Goal: Information Seeking & Learning: Learn about a topic

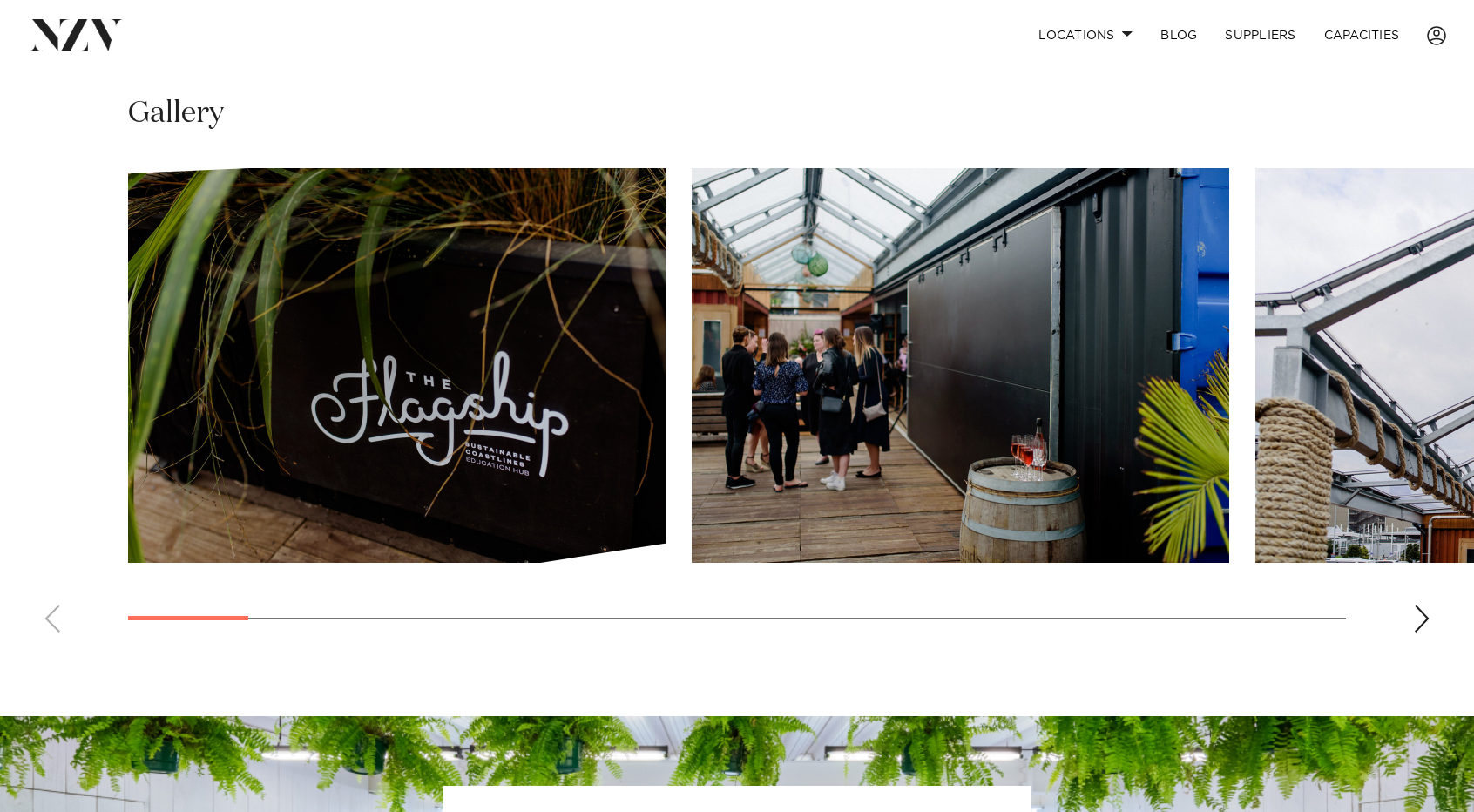
scroll to position [1240, 0]
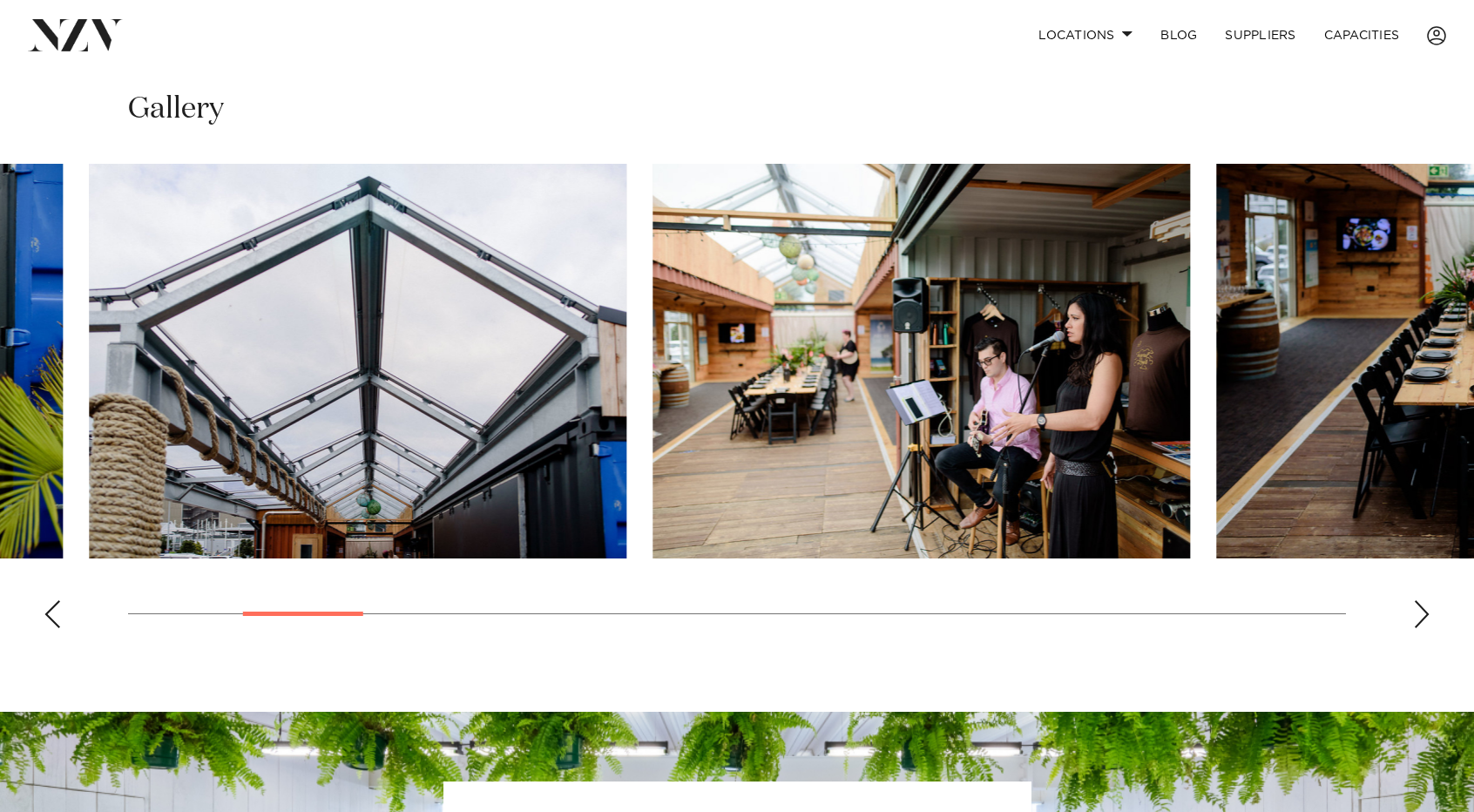
click at [96, 534] on img "3 / 22" at bounding box center [358, 360] width 538 height 394
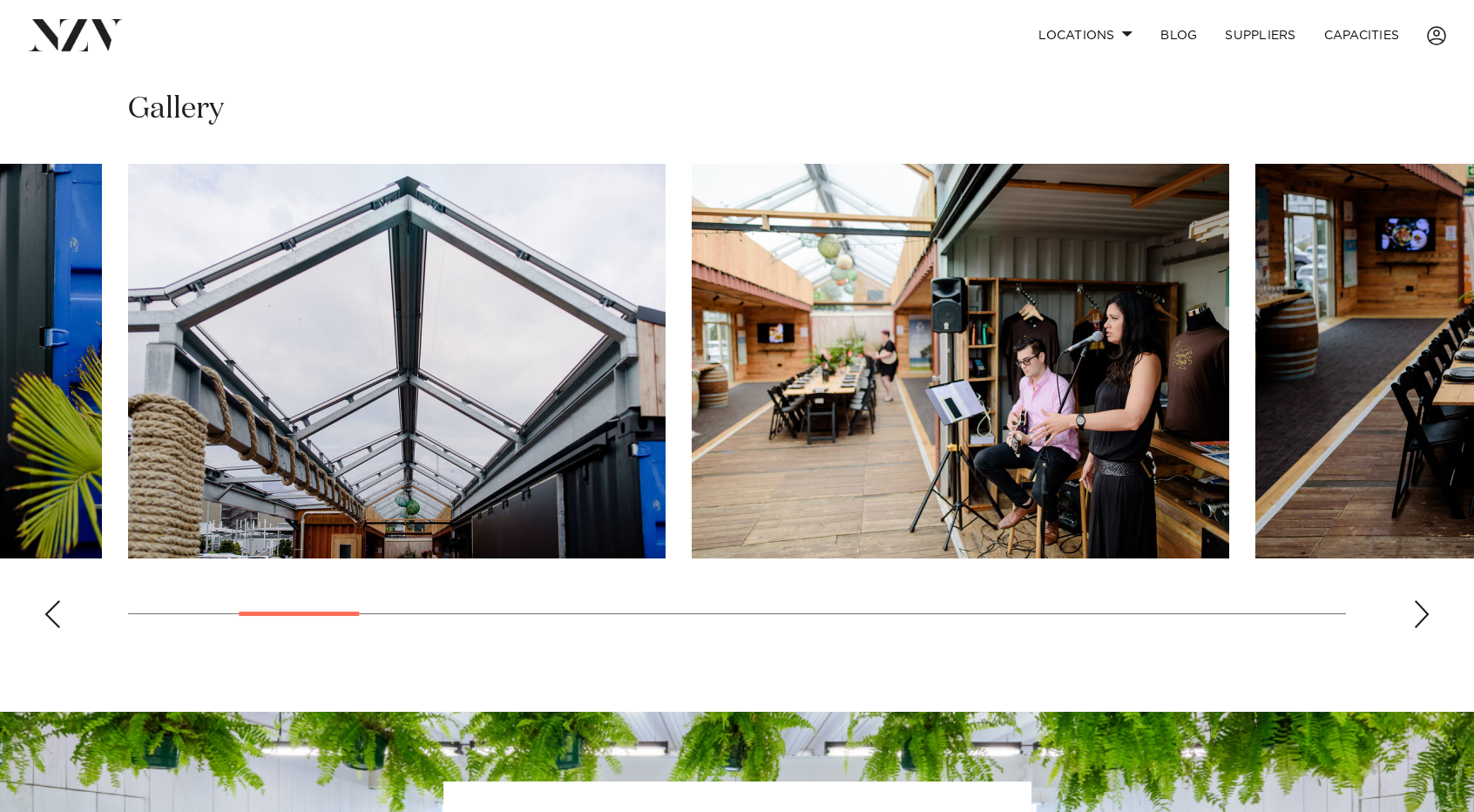
click at [691, 449] on img "4 / 22" at bounding box center [960, 360] width 538 height 394
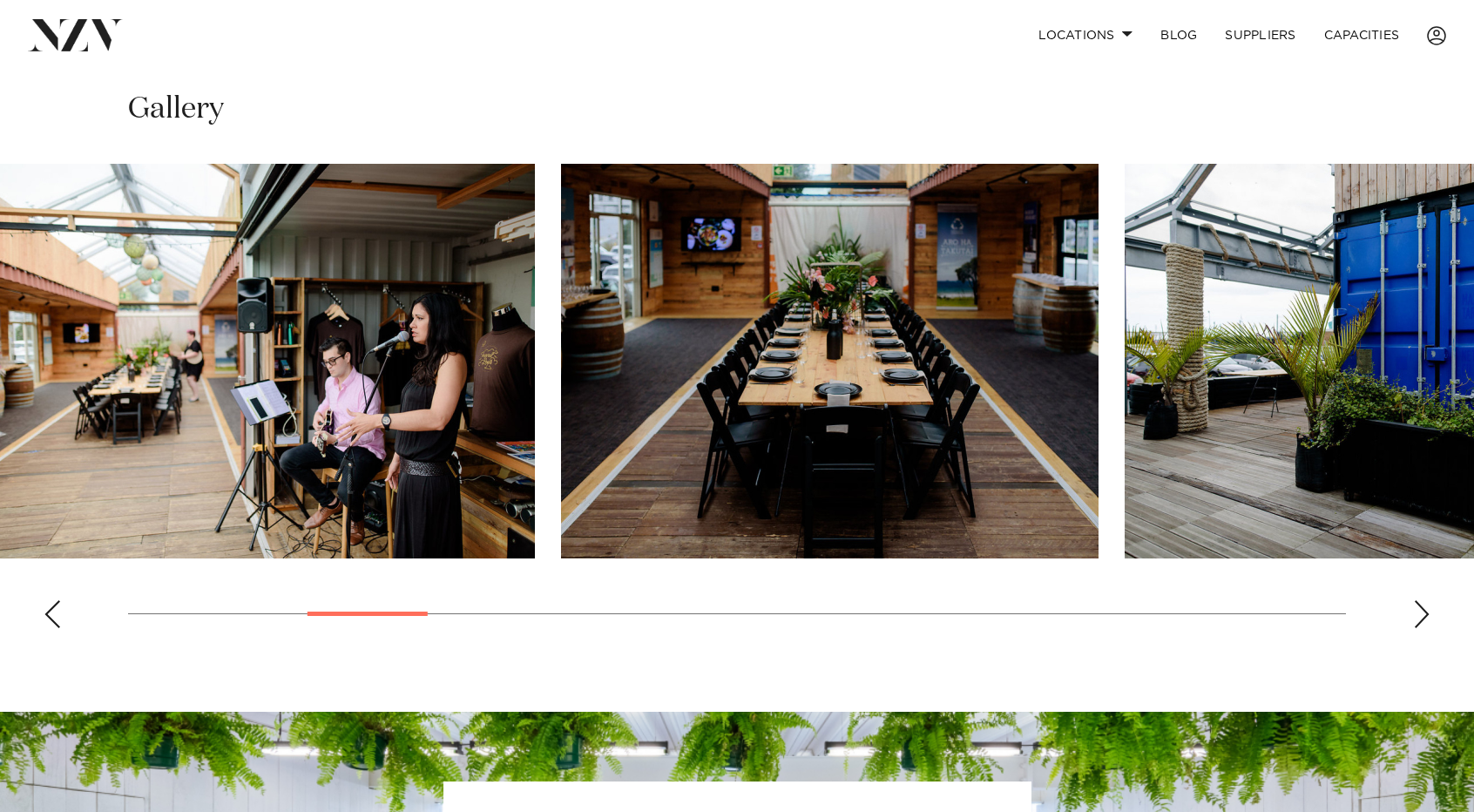
click at [788, 456] on img "5 / 22" at bounding box center [829, 360] width 538 height 394
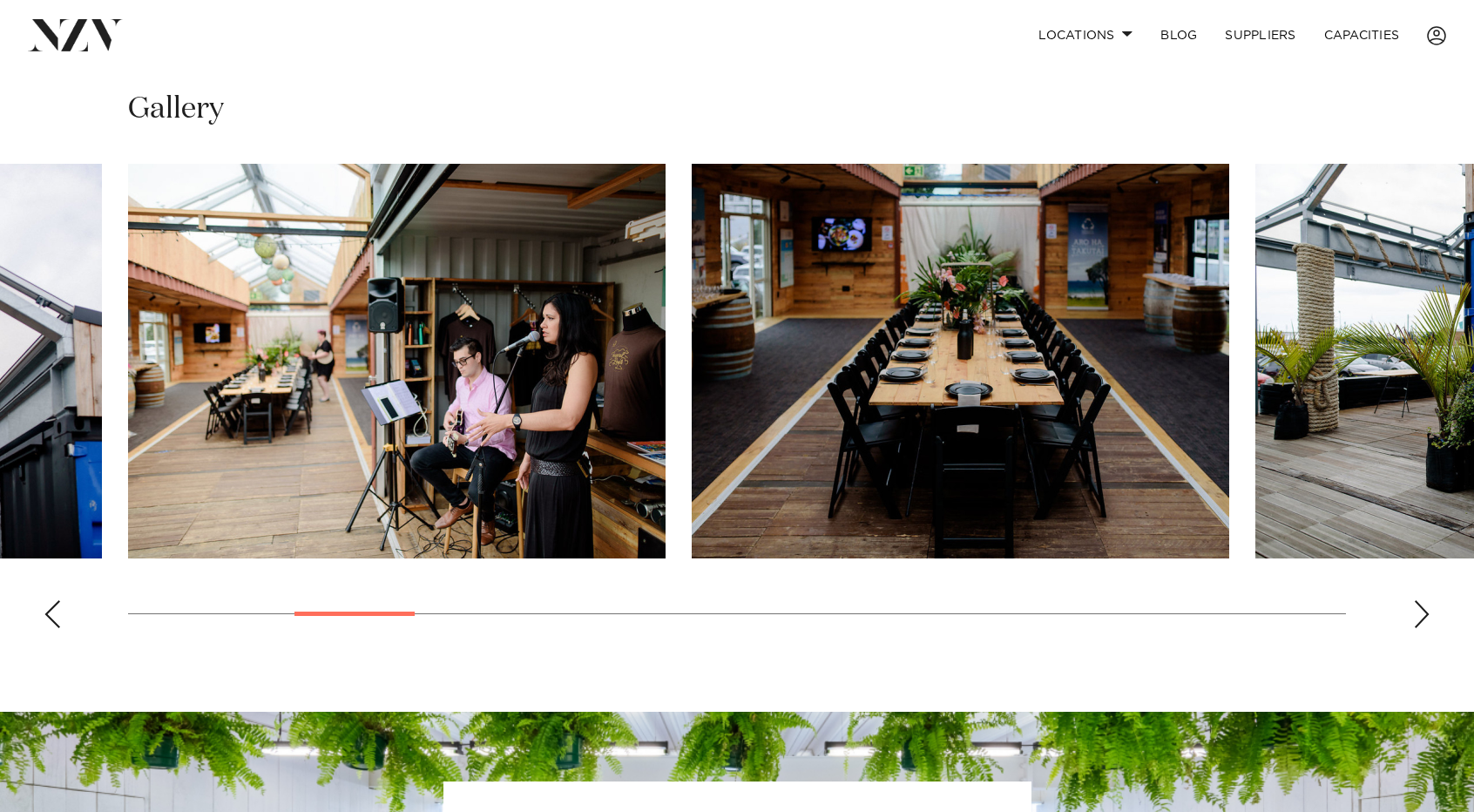
click at [1426, 619] on div "Next slide" at bounding box center [1421, 614] width 18 height 28
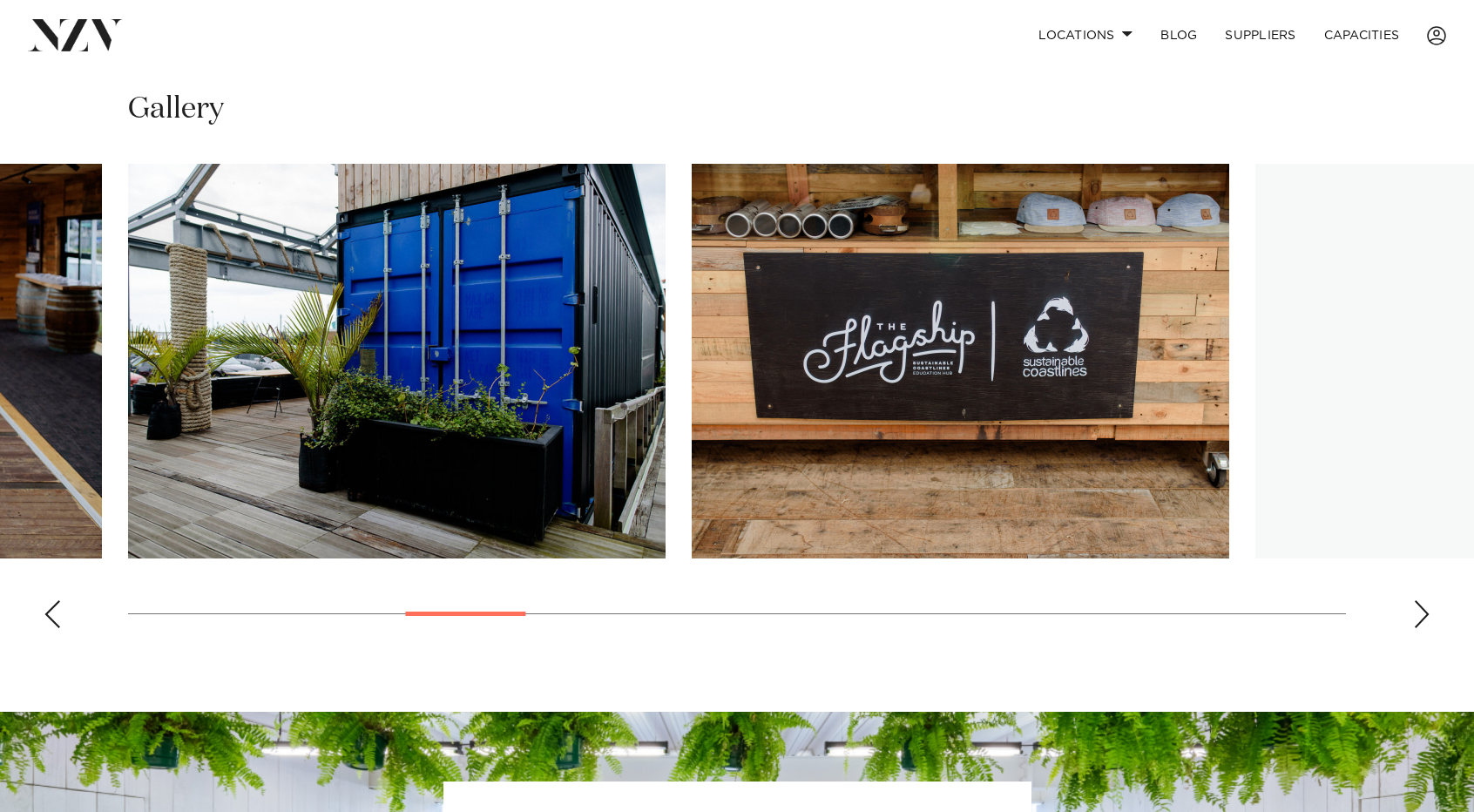
click at [1426, 619] on div "Next slide" at bounding box center [1421, 614] width 18 height 28
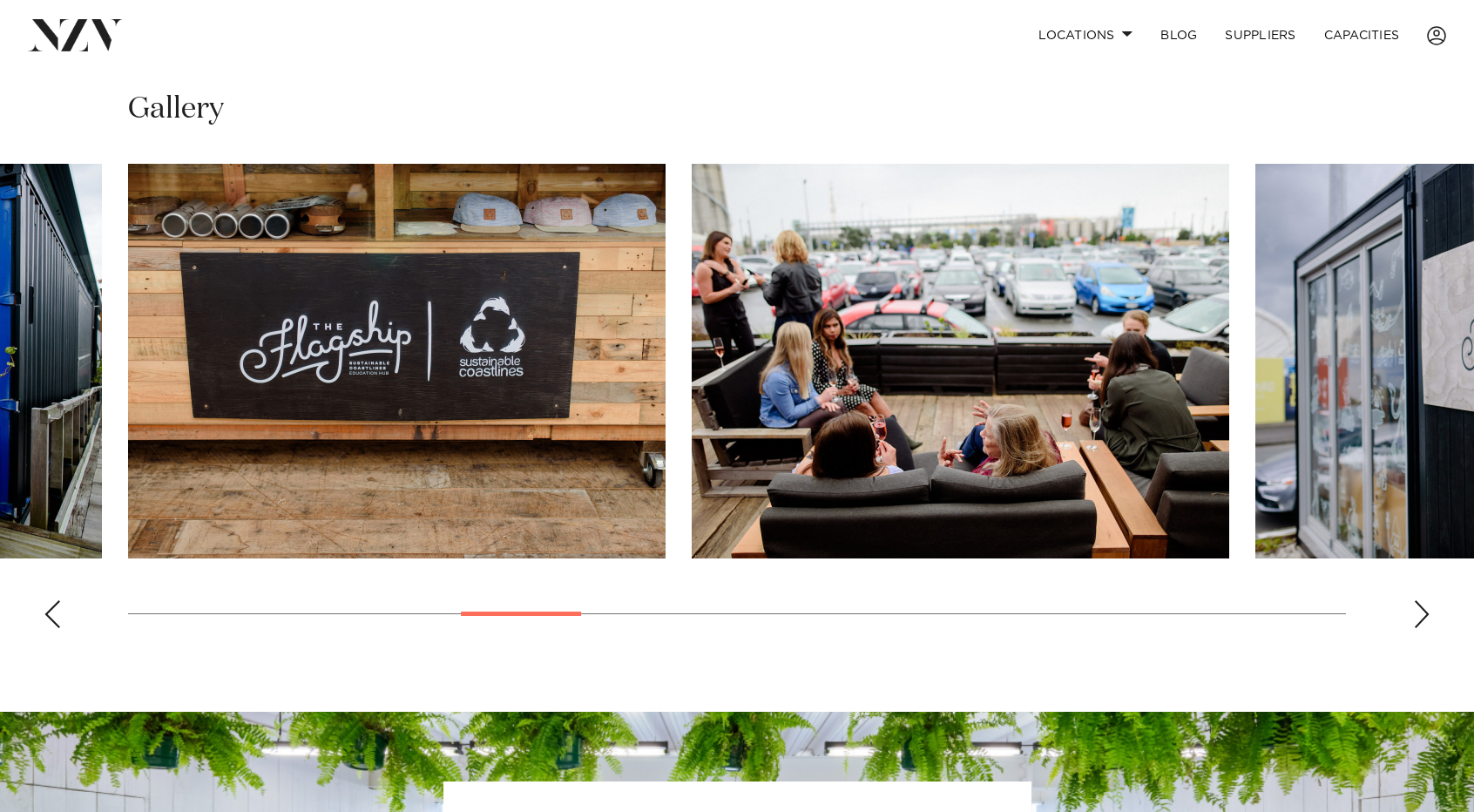
click at [1426, 619] on div "Next slide" at bounding box center [1421, 614] width 18 height 28
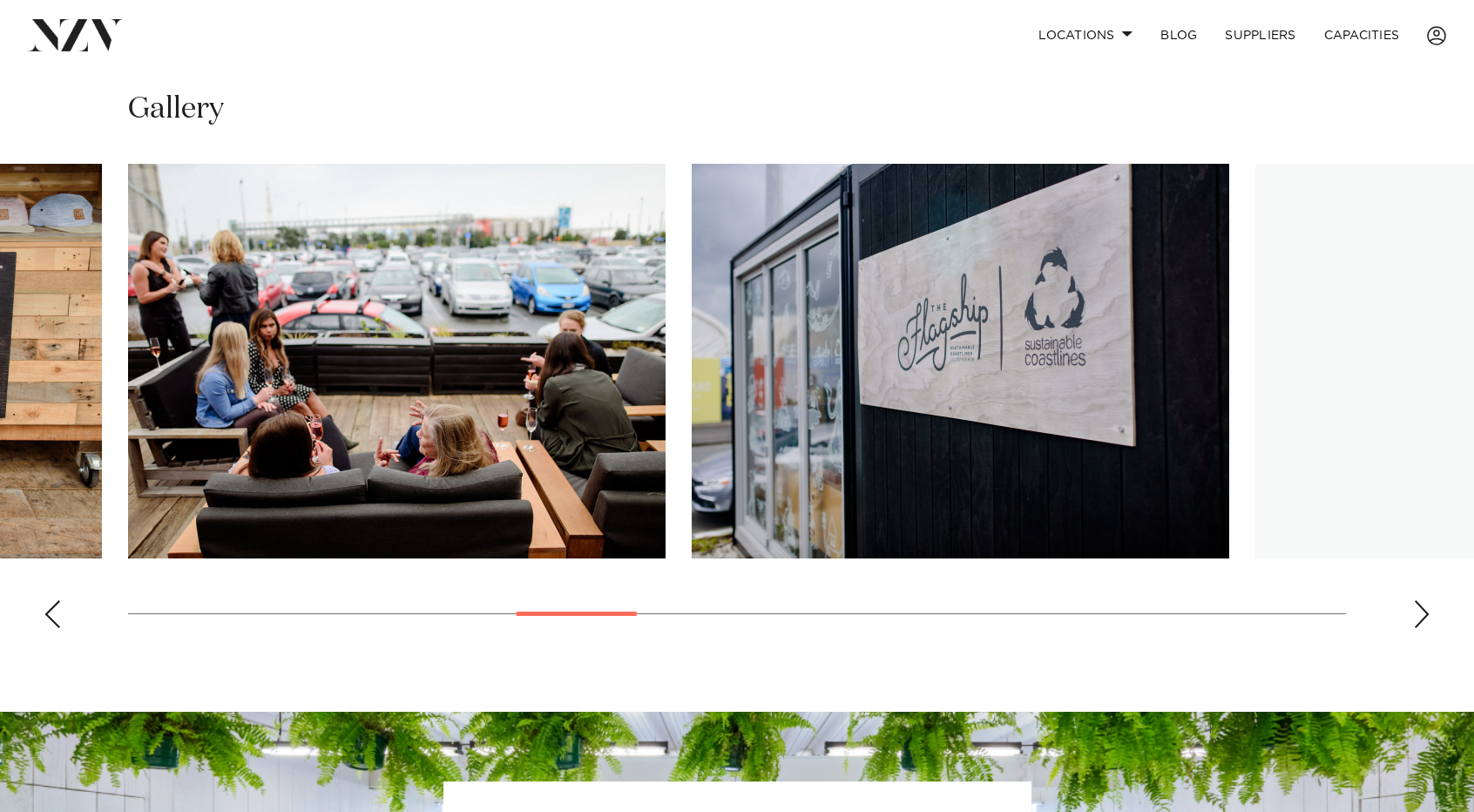
click at [1426, 619] on div "Next slide" at bounding box center [1421, 614] width 18 height 28
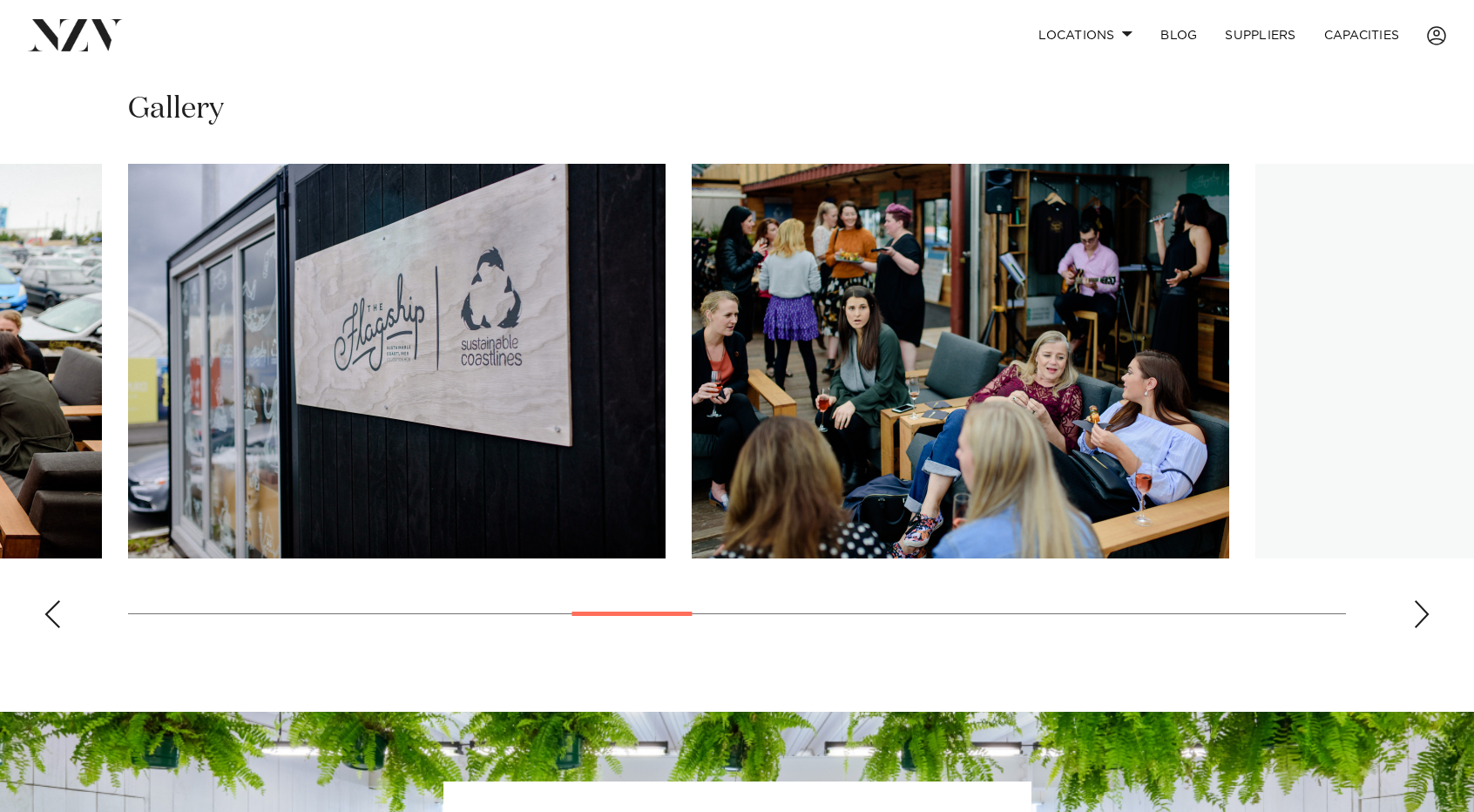
click at [1426, 619] on div "Next slide" at bounding box center [1421, 614] width 18 height 28
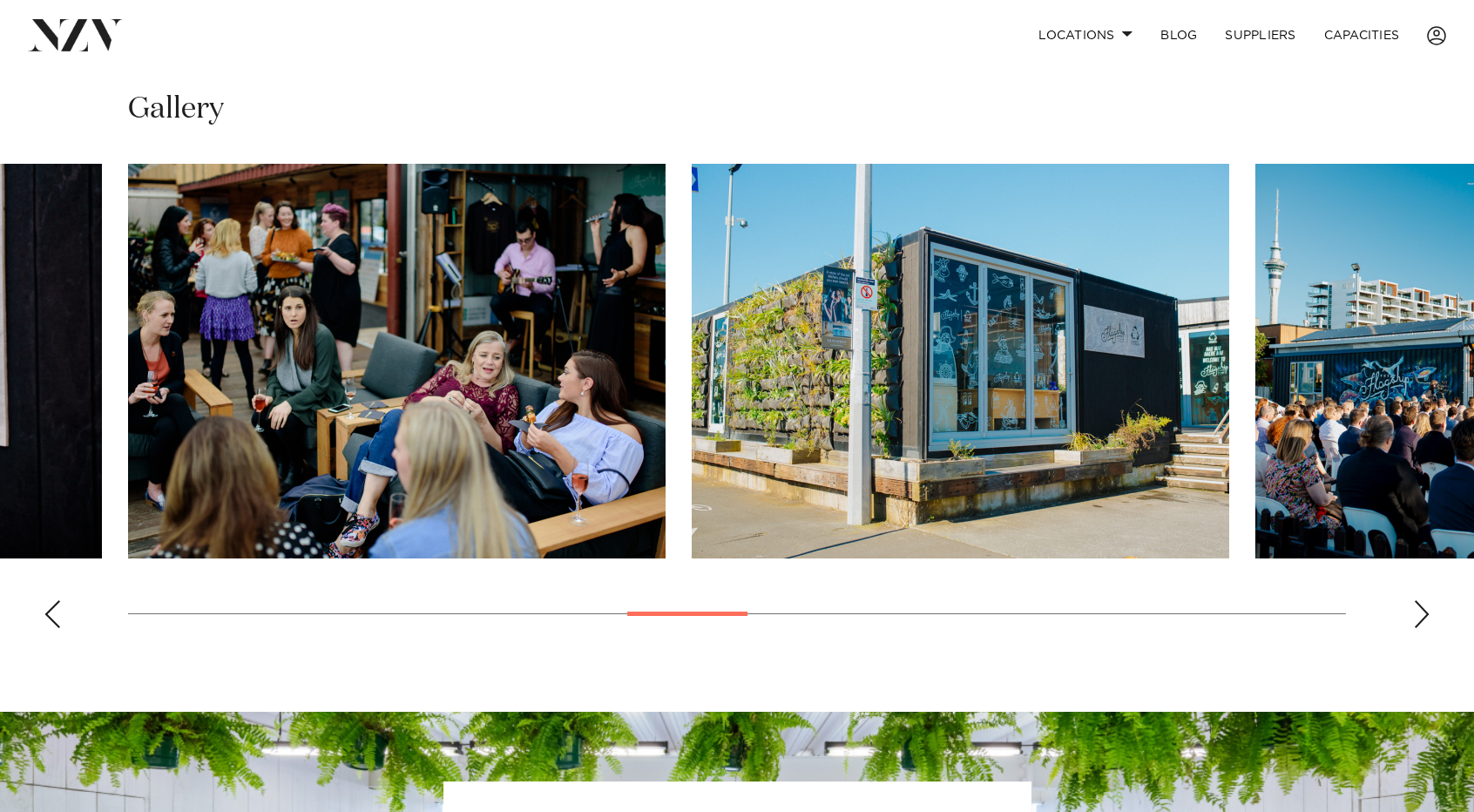
click at [1426, 619] on div "Next slide" at bounding box center [1421, 614] width 18 height 28
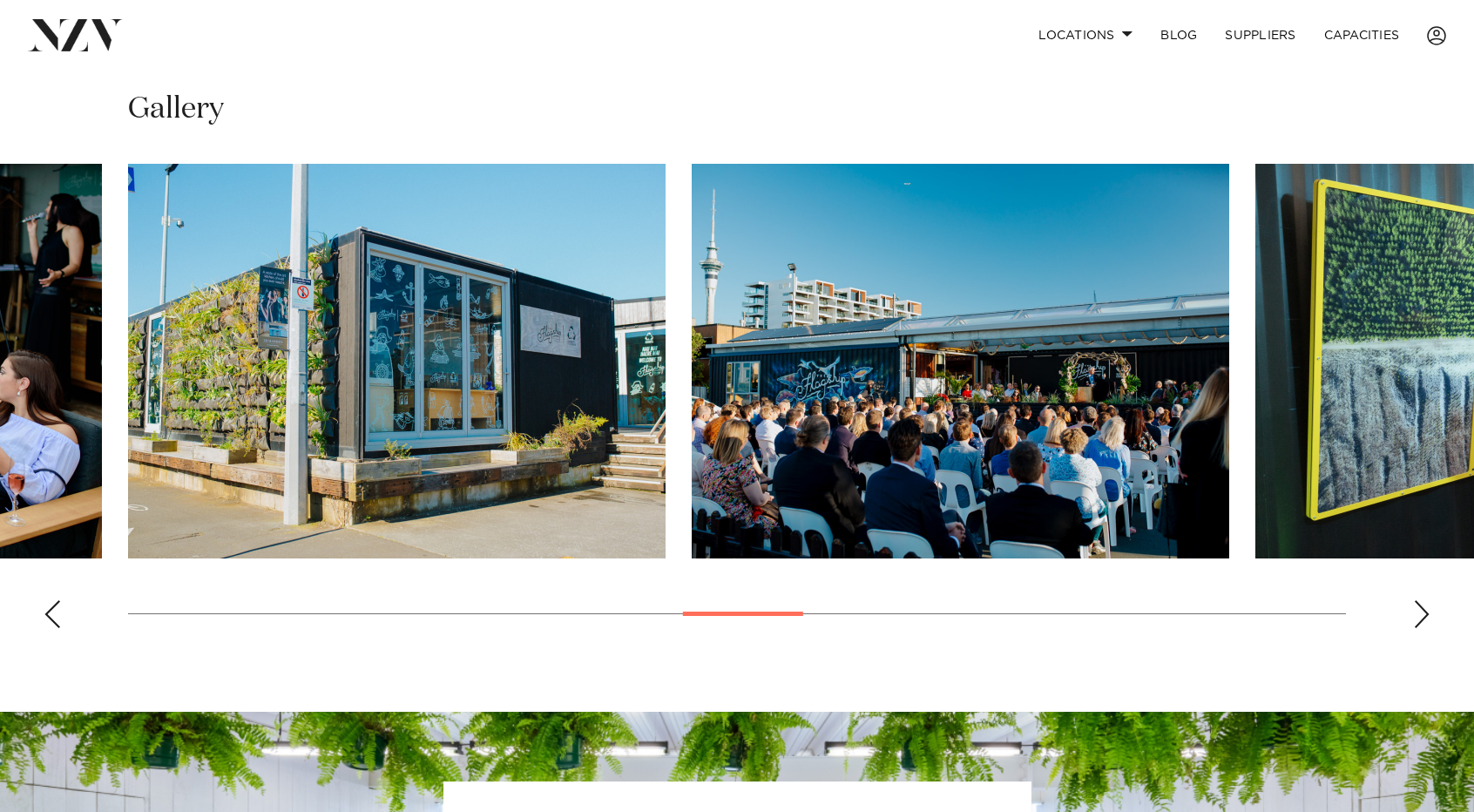
click at [1426, 619] on div "Next slide" at bounding box center [1421, 614] width 18 height 28
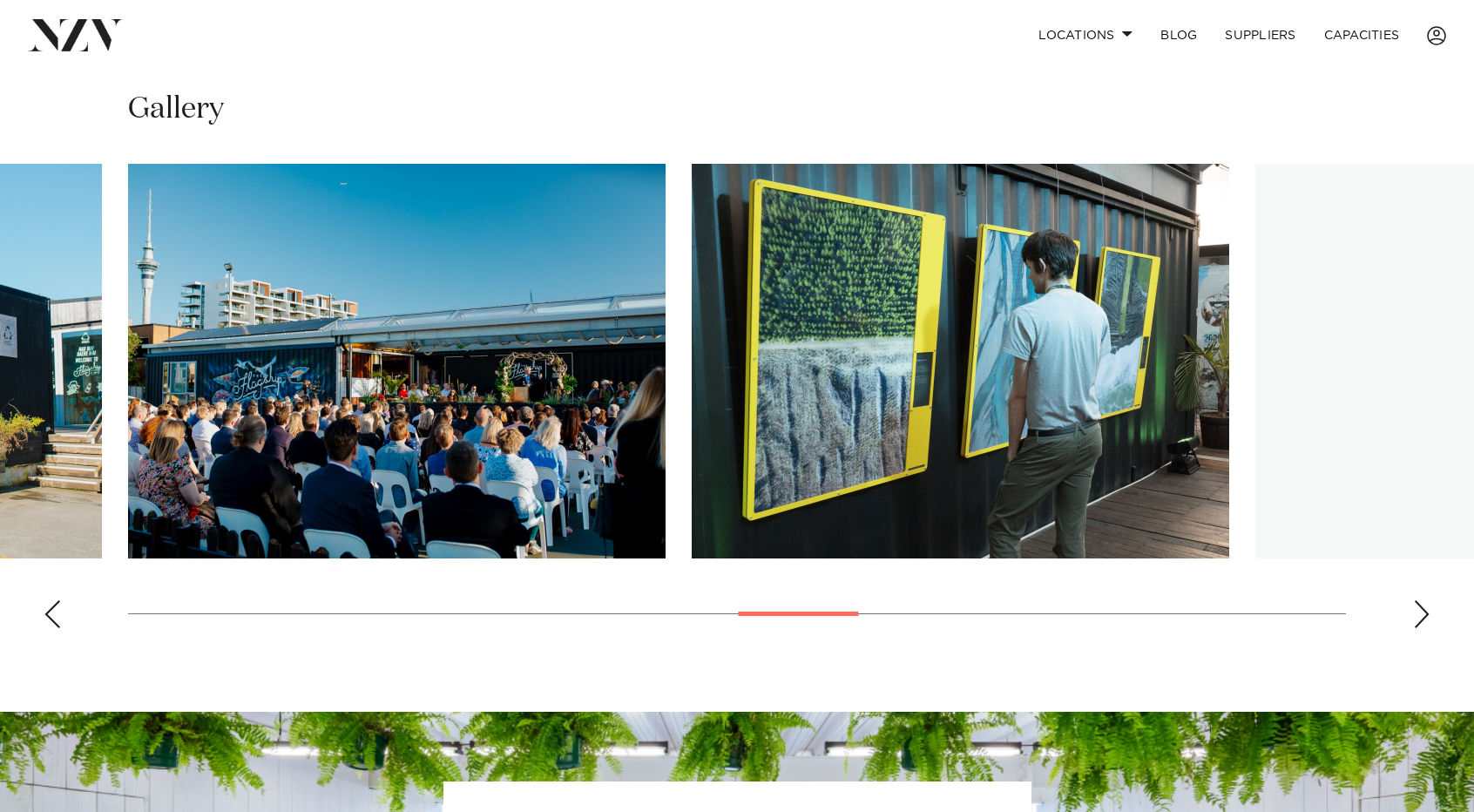
click at [1426, 619] on div "Next slide" at bounding box center [1421, 614] width 18 height 28
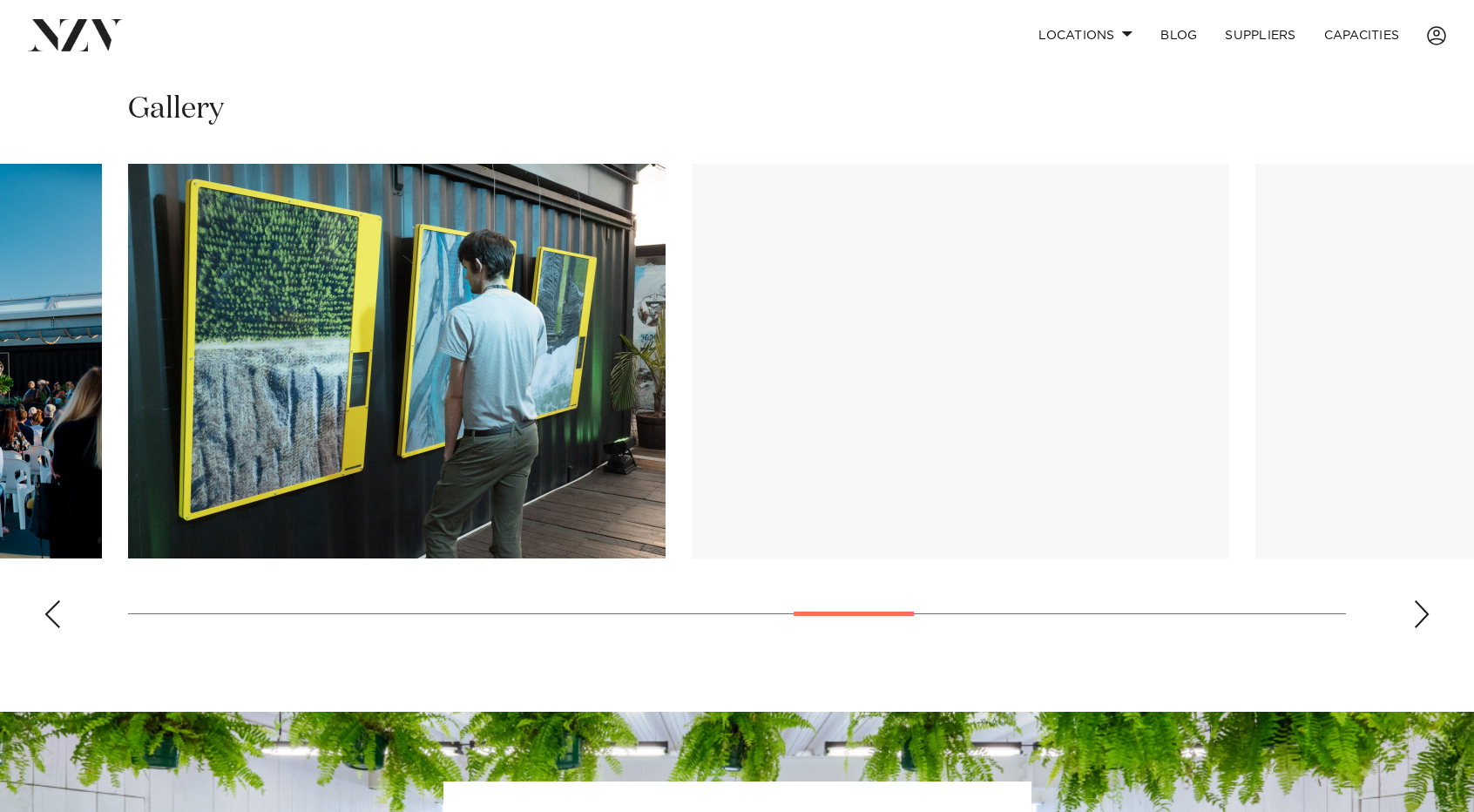
click at [1426, 619] on div "Next slide" at bounding box center [1421, 614] width 18 height 28
